Goal: Information Seeking & Learning: Learn about a topic

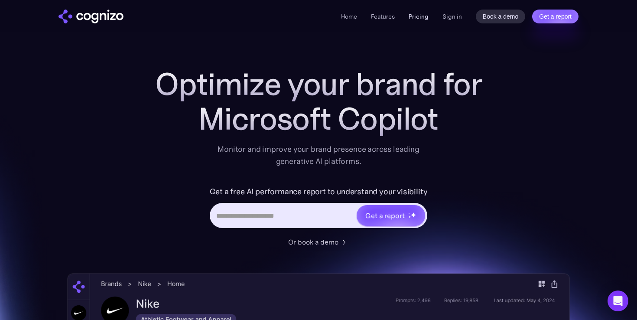
click at [424, 15] on link "Pricing" at bounding box center [419, 17] width 20 height 8
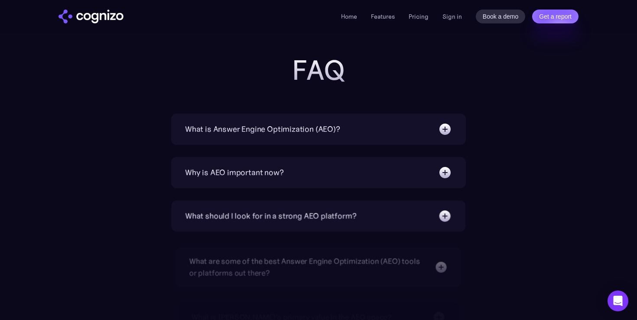
scroll to position [1997, 0]
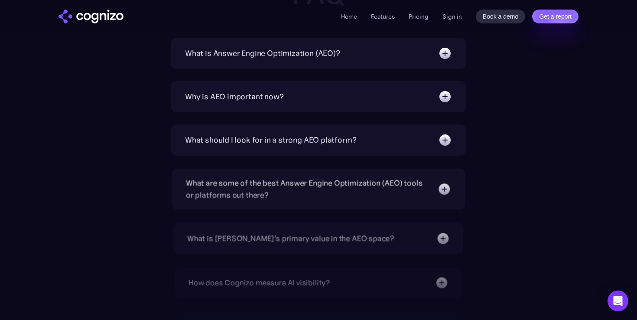
click at [379, 98] on div "Why is AEO important now?" at bounding box center [318, 97] width 267 height 14
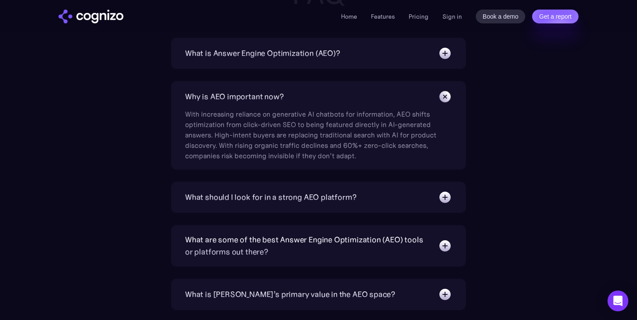
click at [379, 98] on div "Why is AEO important now?" at bounding box center [318, 97] width 267 height 14
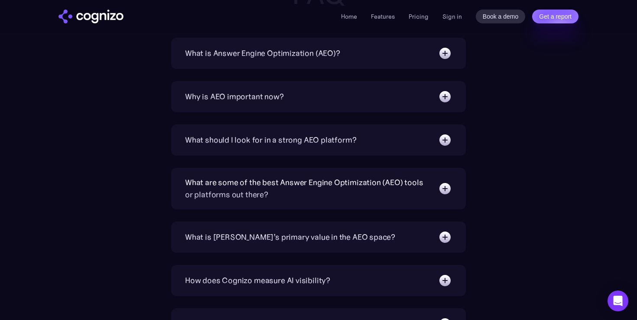
click at [380, 88] on div "Why is AEO important now? With increasing reliance on generative AI chatbots fo…" at bounding box center [318, 96] width 295 height 31
click at [382, 59] on div "What is Answer Engine Optimization (AEO)?" at bounding box center [318, 53] width 267 height 14
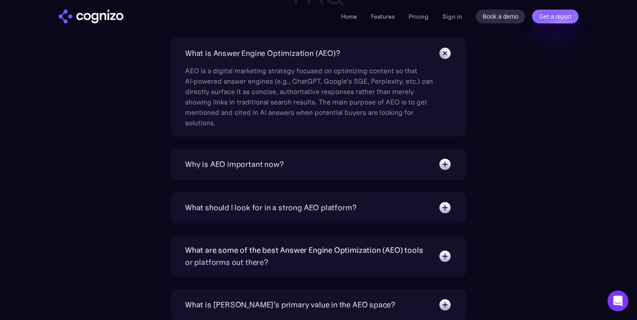
click at [346, 157] on div "Why is AEO important now?" at bounding box center [318, 164] width 267 height 14
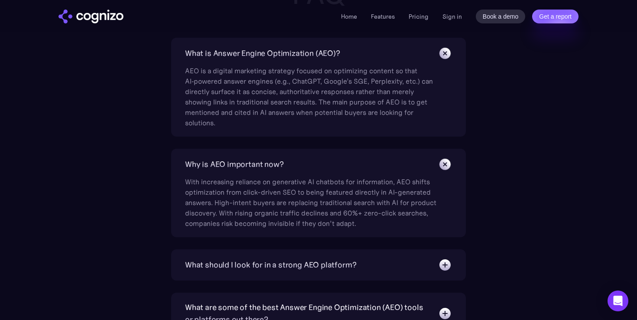
click at [344, 66] on div "AEO is a digital marketing strategy focused on optimizing content so that AI‑po…" at bounding box center [310, 94] width 251 height 68
click at [342, 58] on div "What is Answer Engine Optimization (AEO)?" at bounding box center [318, 53] width 267 height 14
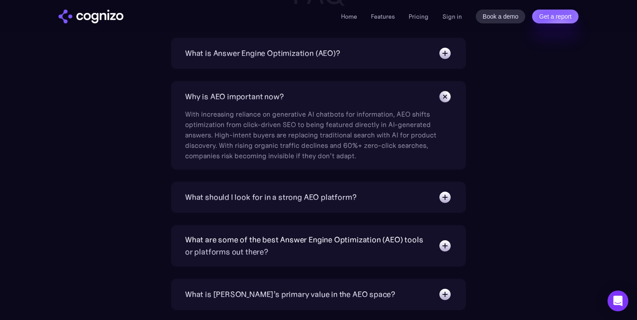
click at [319, 85] on div "Why is AEO important now? With increasing reliance on generative AI chatbots fo…" at bounding box center [318, 125] width 295 height 88
click at [317, 93] on div "Why is AEO important now?" at bounding box center [318, 97] width 267 height 14
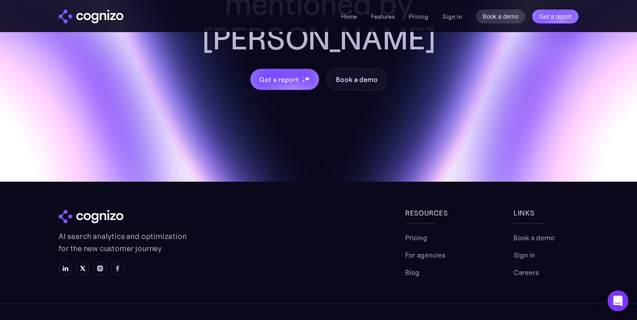
scroll to position [2681, 0]
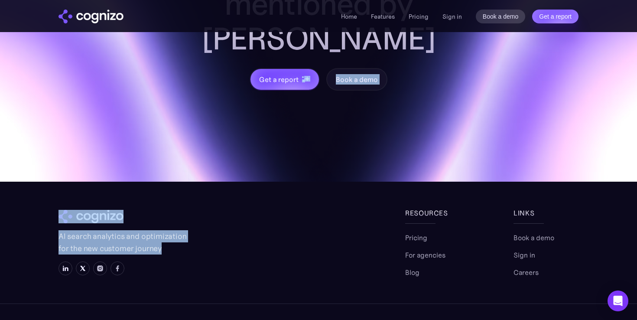
drag, startPoint x: 179, startPoint y: 218, endPoint x: 109, endPoint y: 144, distance: 102.1
click at [109, 145] on section "Get your brand mentioned by AI Get a report Book a demo AI search analytics and…" at bounding box center [318, 92] width 637 height 526
click at [247, 210] on link at bounding box center [232, 217] width 347 height 14
